Goal: Book appointment/travel/reservation

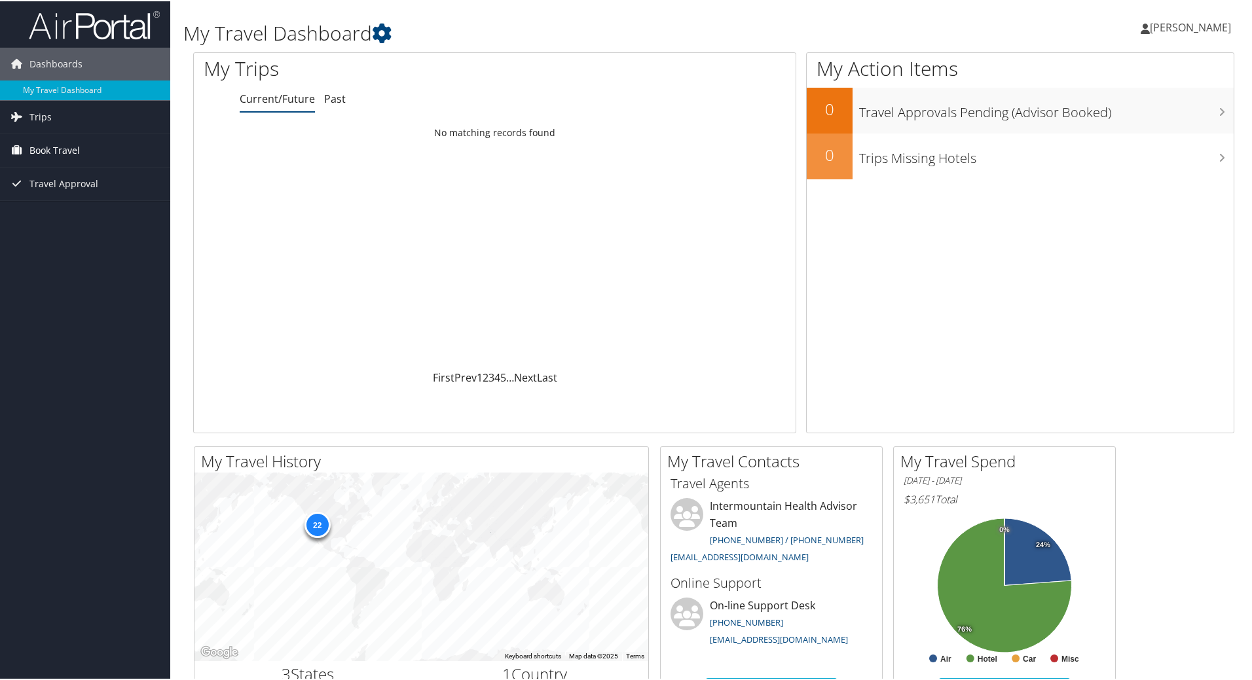
click at [81, 153] on link "Book Travel" at bounding box center [85, 149] width 170 height 33
click at [88, 214] on link "Book/Manage Online Trips" at bounding box center [85, 215] width 170 height 20
